Goal: Task Accomplishment & Management: Use online tool/utility

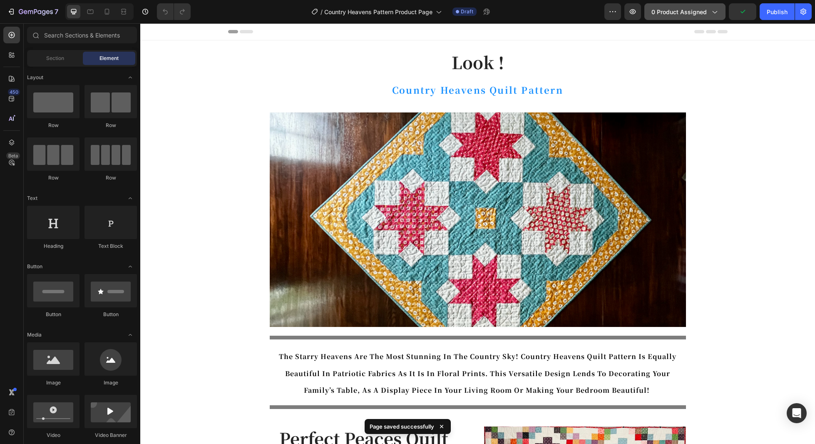
click at [701, 12] on span "0 product assigned" at bounding box center [678, 11] width 55 height 9
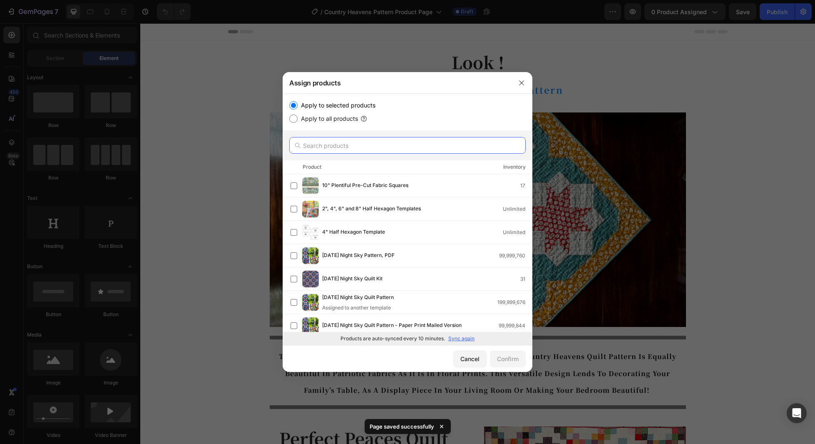
click at [337, 145] on input "text" at bounding box center [407, 145] width 236 height 17
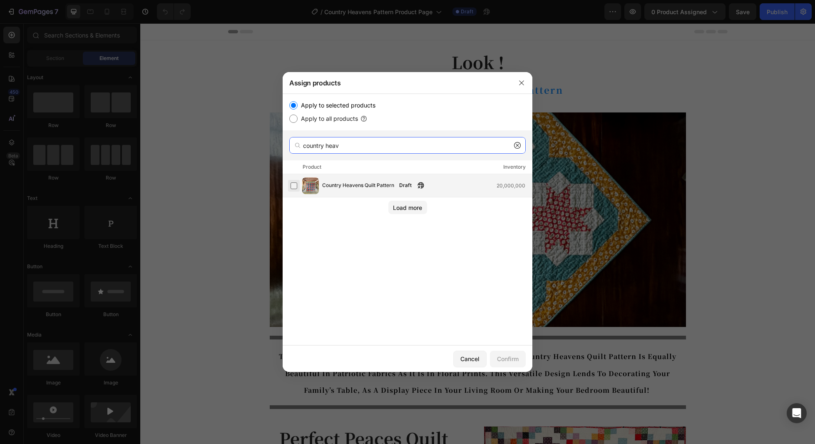
type input "country heav"
click at [290, 186] on label at bounding box center [293, 185] width 7 height 7
click at [507, 360] on div "Confirm" at bounding box center [508, 358] width 22 height 9
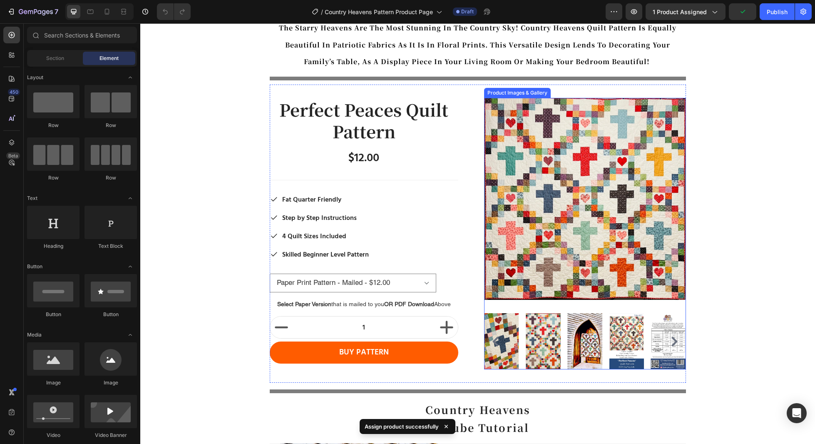
scroll to position [330, 0]
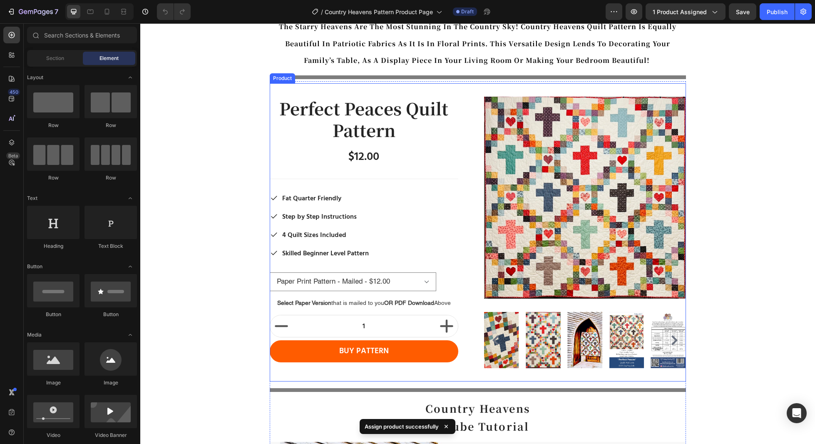
click at [476, 89] on div "Perfect Peaces Quilt Pattern Product Title $12.00 Product Price Product Price R…" at bounding box center [478, 232] width 416 height 298
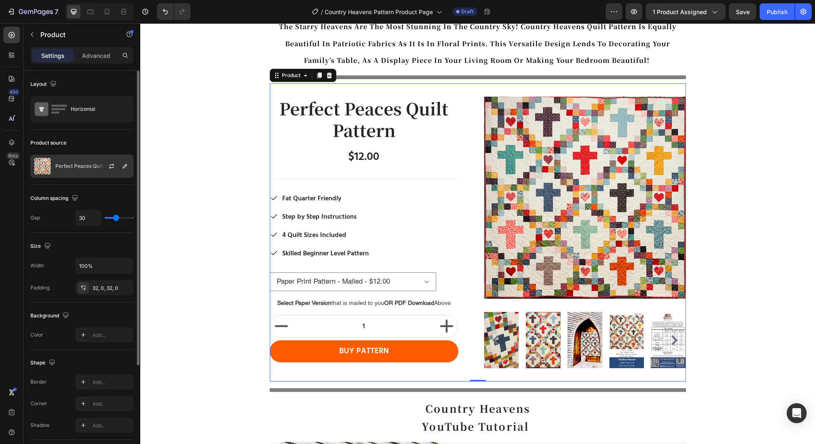
click at [85, 163] on p "Perfect Peaces Quilt Pattern" at bounding box center [88, 166] width 67 height 6
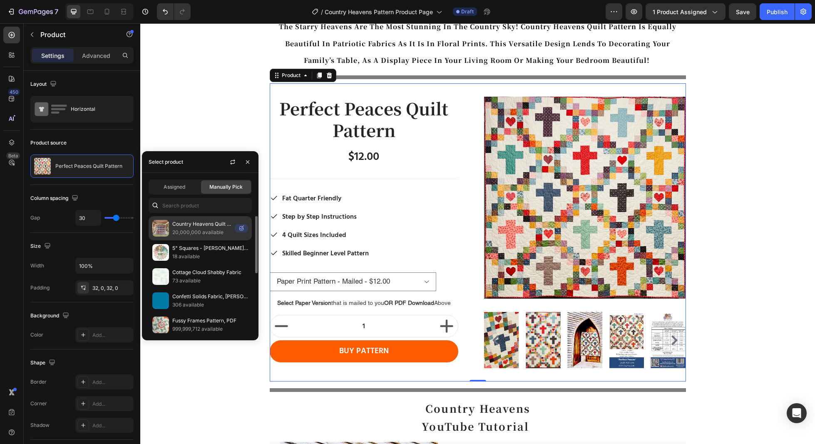
click at [179, 226] on p "Country Heavens Quilt Pattern" at bounding box center [201, 224] width 59 height 8
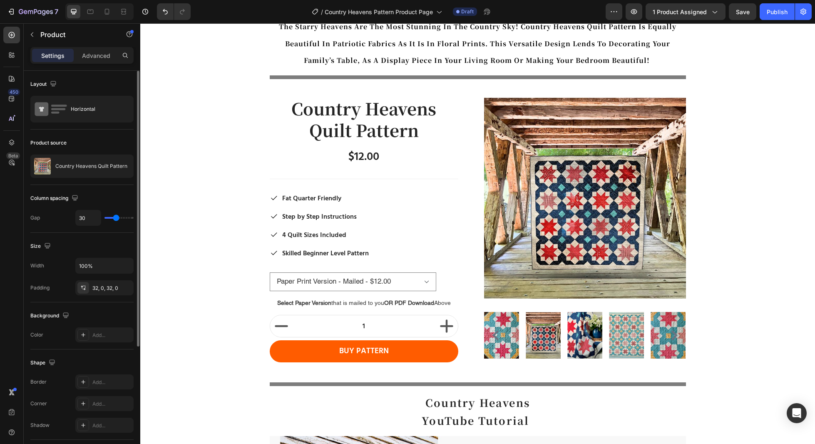
click at [107, 143] on div "Product source" at bounding box center [81, 142] width 103 height 13
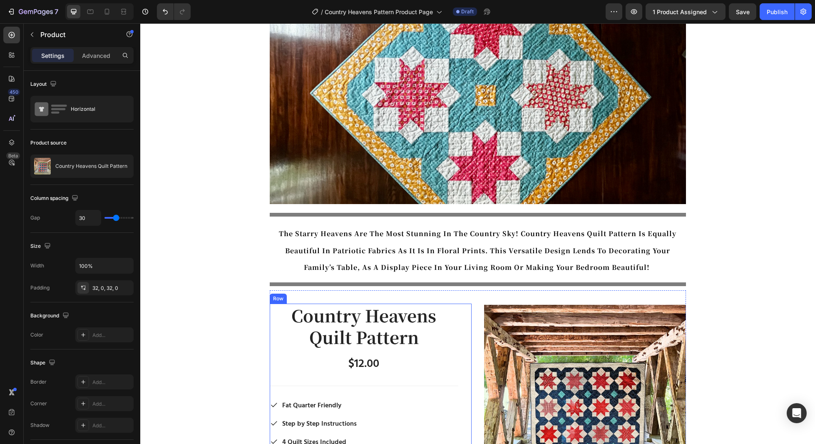
scroll to position [0, 0]
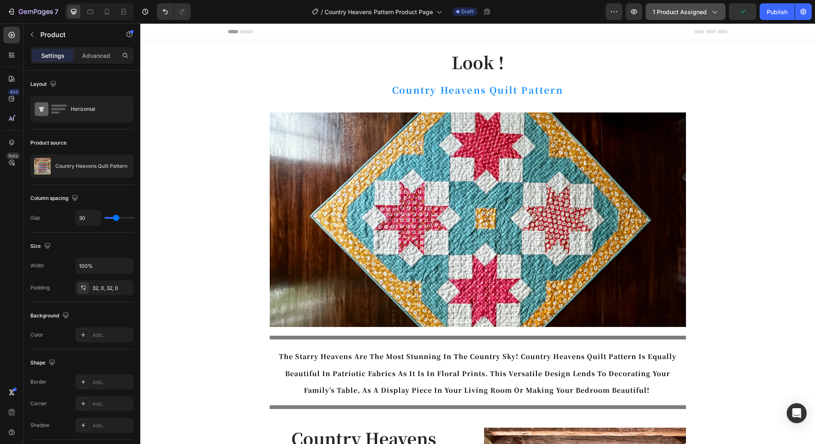
click at [667, 12] on span "1 product assigned" at bounding box center [679, 11] width 54 height 9
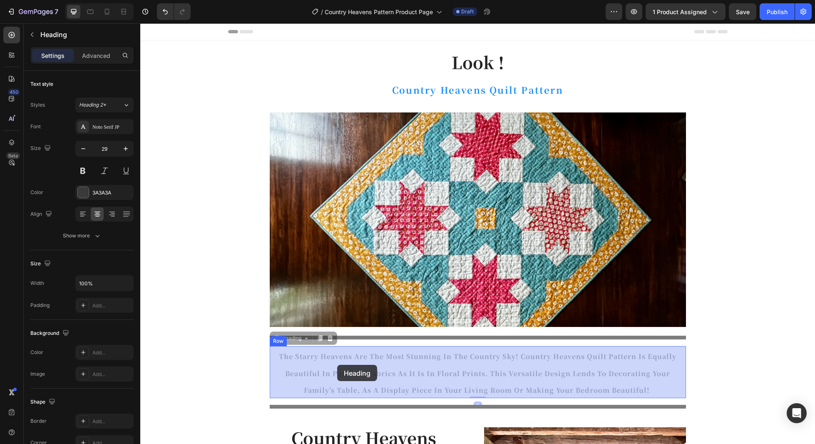
drag, startPoint x: 625, startPoint y: 386, endPoint x: 337, endPoint y: 364, distance: 288.7
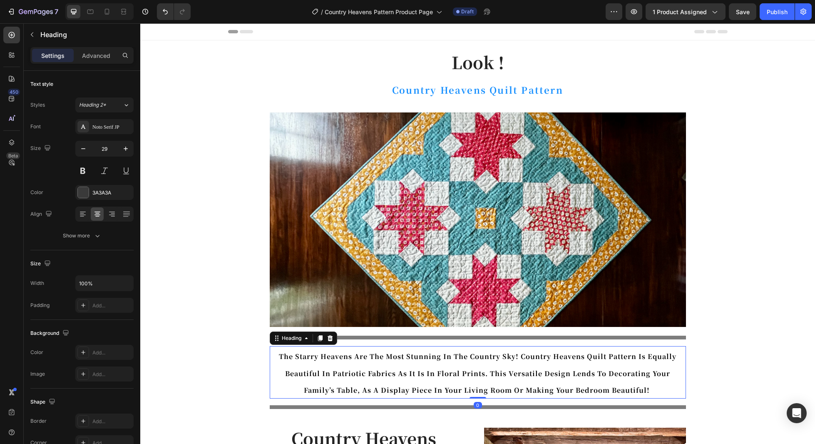
click at [632, 382] on h2 "the starry heavens are the most stunning in the country sky! country heavens qu…" at bounding box center [478, 372] width 416 height 52
click at [632, 382] on p "the starry heavens are the most stunning in the country sky! country heavens qu…" at bounding box center [477, 372] width 414 height 51
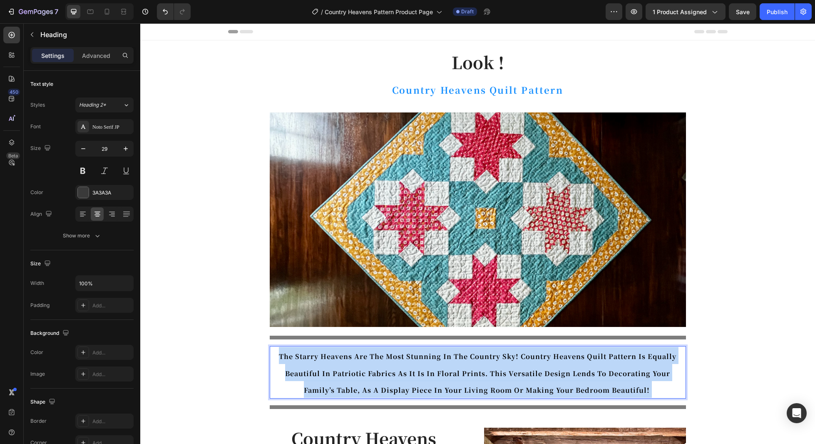
click at [632, 382] on p "the starry heavens are the most stunning in the country sky! country heavens qu…" at bounding box center [477, 372] width 414 height 51
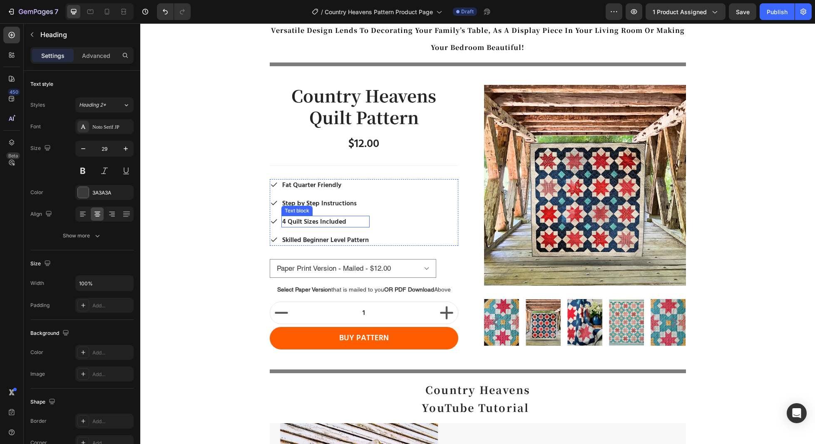
scroll to position [361, 0]
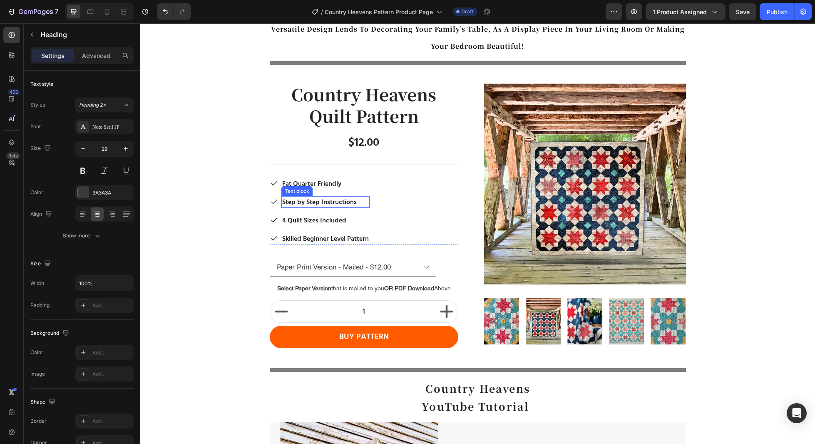
click at [347, 205] on p "Step by Step Instructions" at bounding box center [325, 202] width 87 height 10
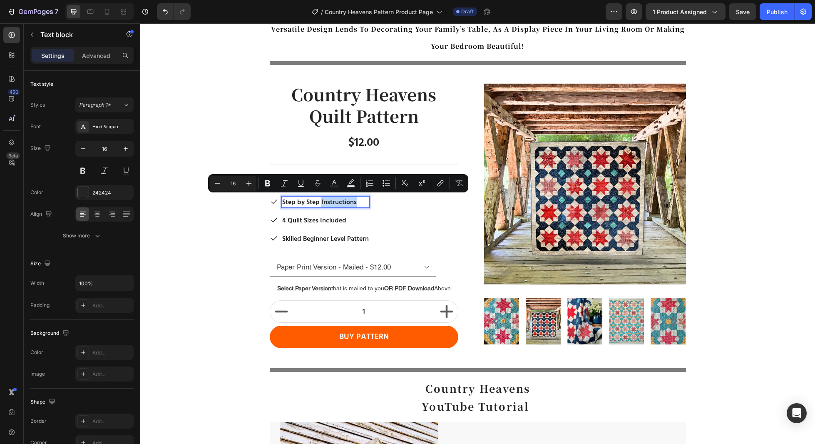
click at [354, 203] on p "Step by Step Instructions" at bounding box center [325, 202] width 87 height 10
drag, startPoint x: 358, startPoint y: 202, endPoint x: 282, endPoint y: 200, distance: 76.2
click at [282, 200] on p "Step by Step Instructions" at bounding box center [325, 202] width 87 height 10
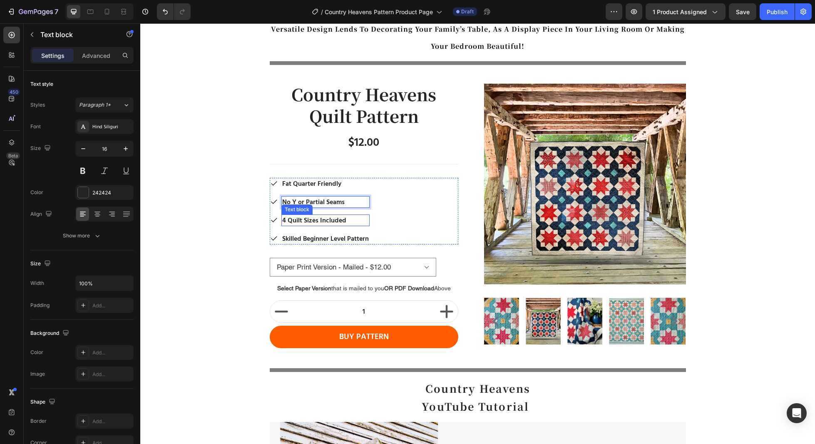
click at [365, 218] on p "4 Quilt Sizes Included" at bounding box center [325, 220] width 87 height 10
click at [361, 219] on p "4 Quilt Sizes Included" at bounding box center [325, 220] width 87 height 10
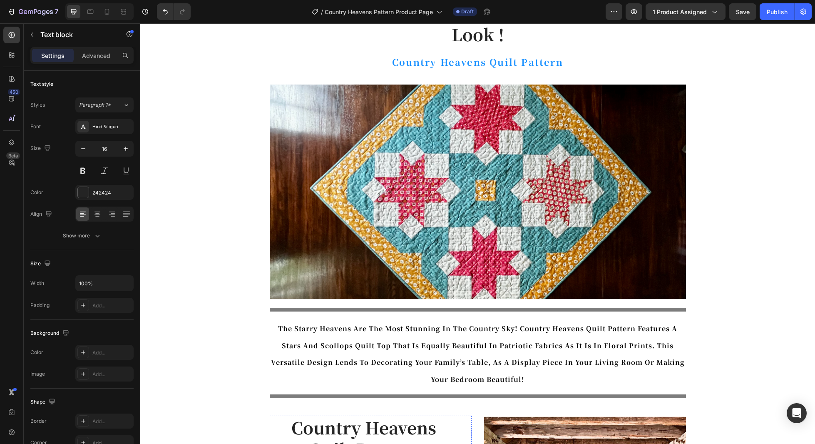
scroll to position [0, 0]
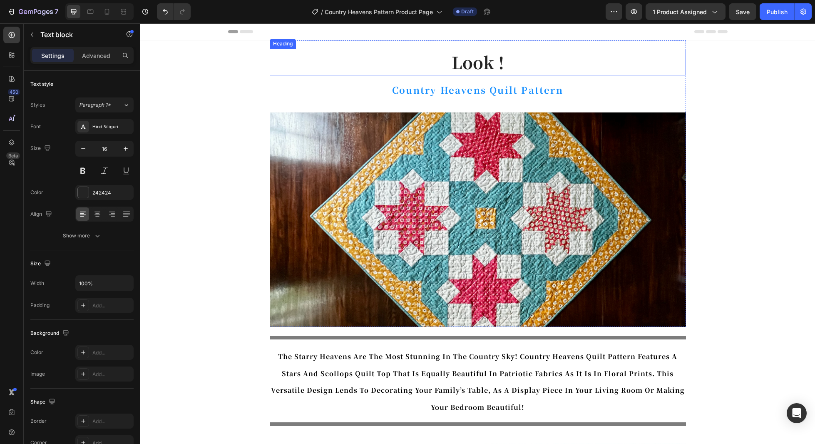
click at [495, 67] on h1 "Look !" at bounding box center [478, 62] width 416 height 27
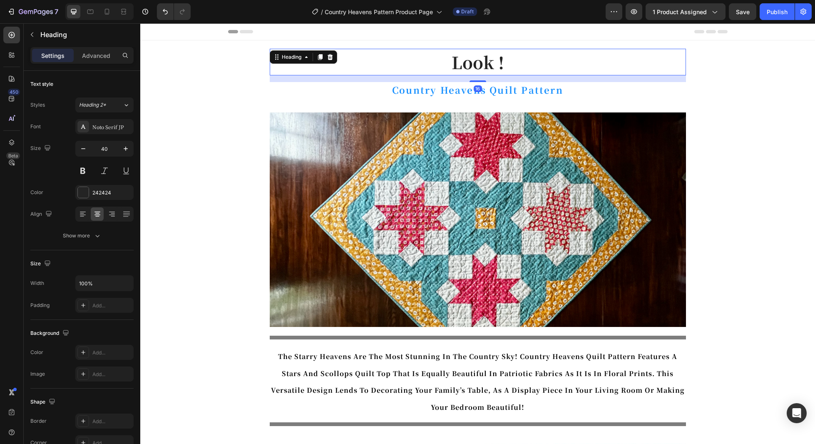
click at [495, 67] on h1 "Look !" at bounding box center [478, 62] width 416 height 27
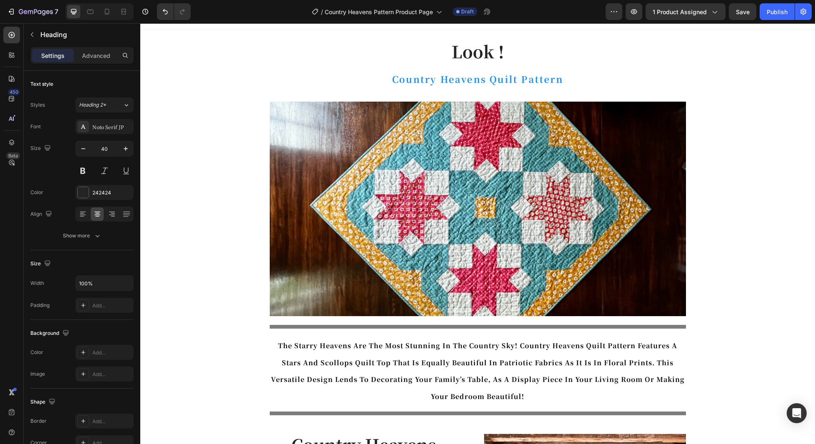
scroll to position [13, 0]
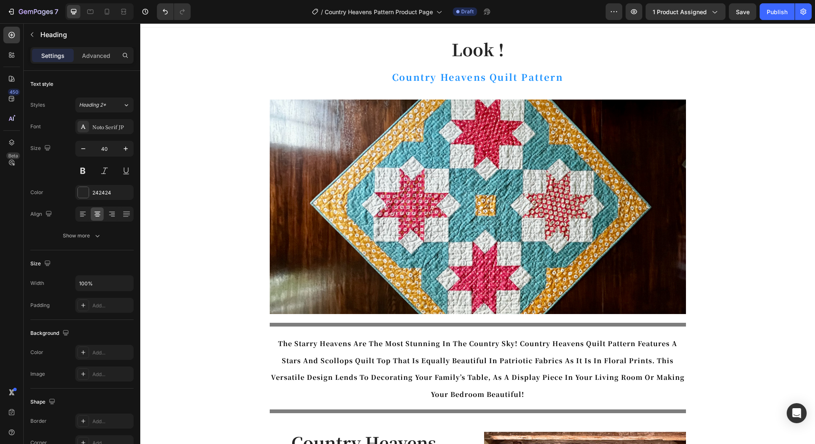
click at [488, 56] on h1 "Look !" at bounding box center [478, 49] width 416 height 27
click at [491, 54] on p "Look !" at bounding box center [477, 49] width 414 height 25
click at [604, 55] on p "Vibrant Stars and Scallops!" at bounding box center [477, 49] width 414 height 25
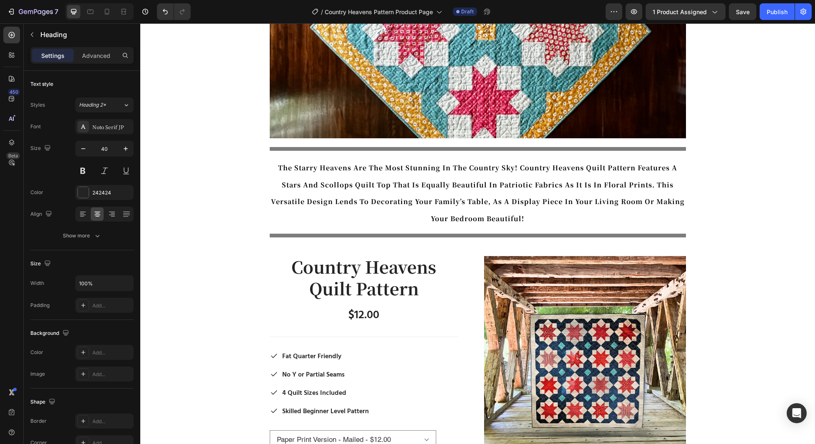
scroll to position [189, 0]
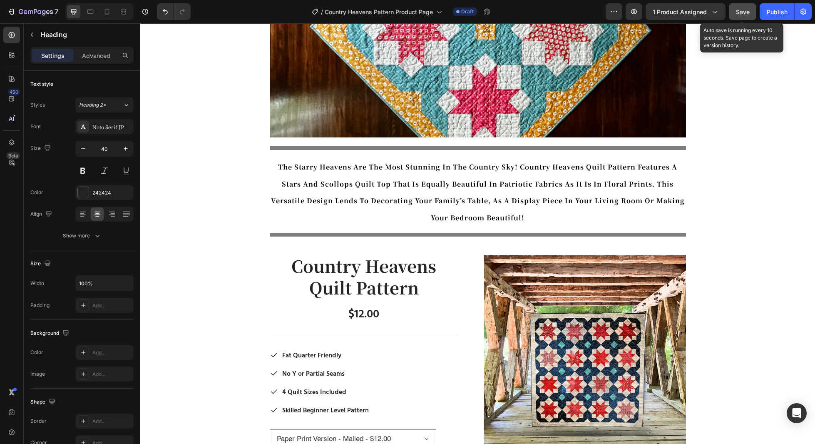
click at [738, 15] on div "Save" at bounding box center [743, 11] width 14 height 9
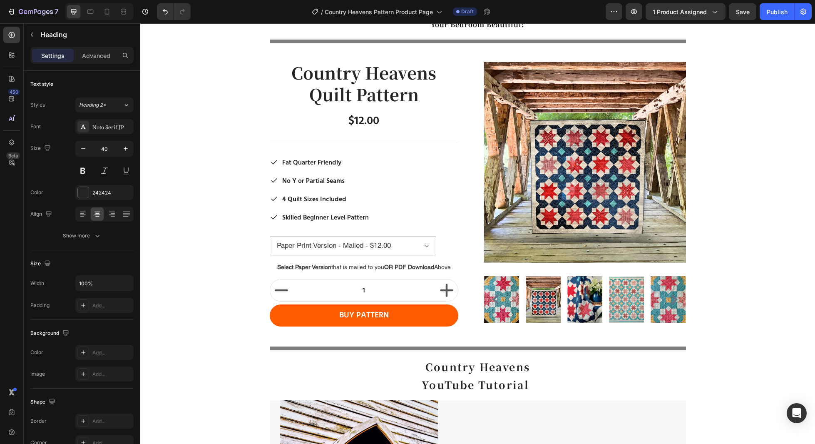
scroll to position [165, 0]
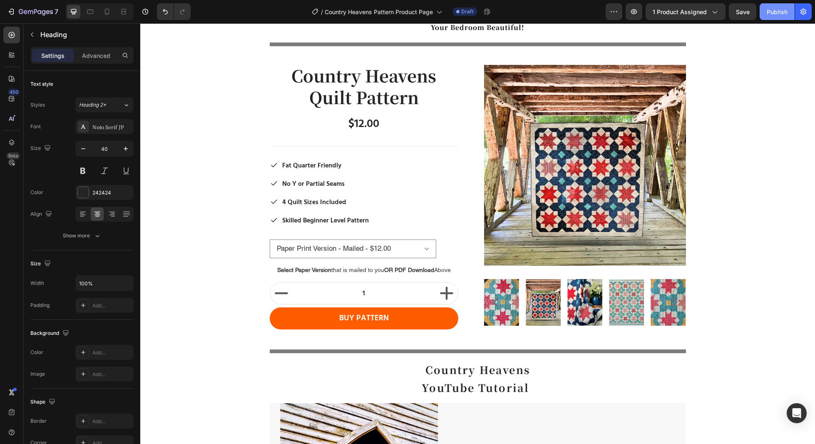
click at [768, 16] on div "Publish" at bounding box center [776, 11] width 21 height 9
